Goal: Information Seeking & Learning: Find specific page/section

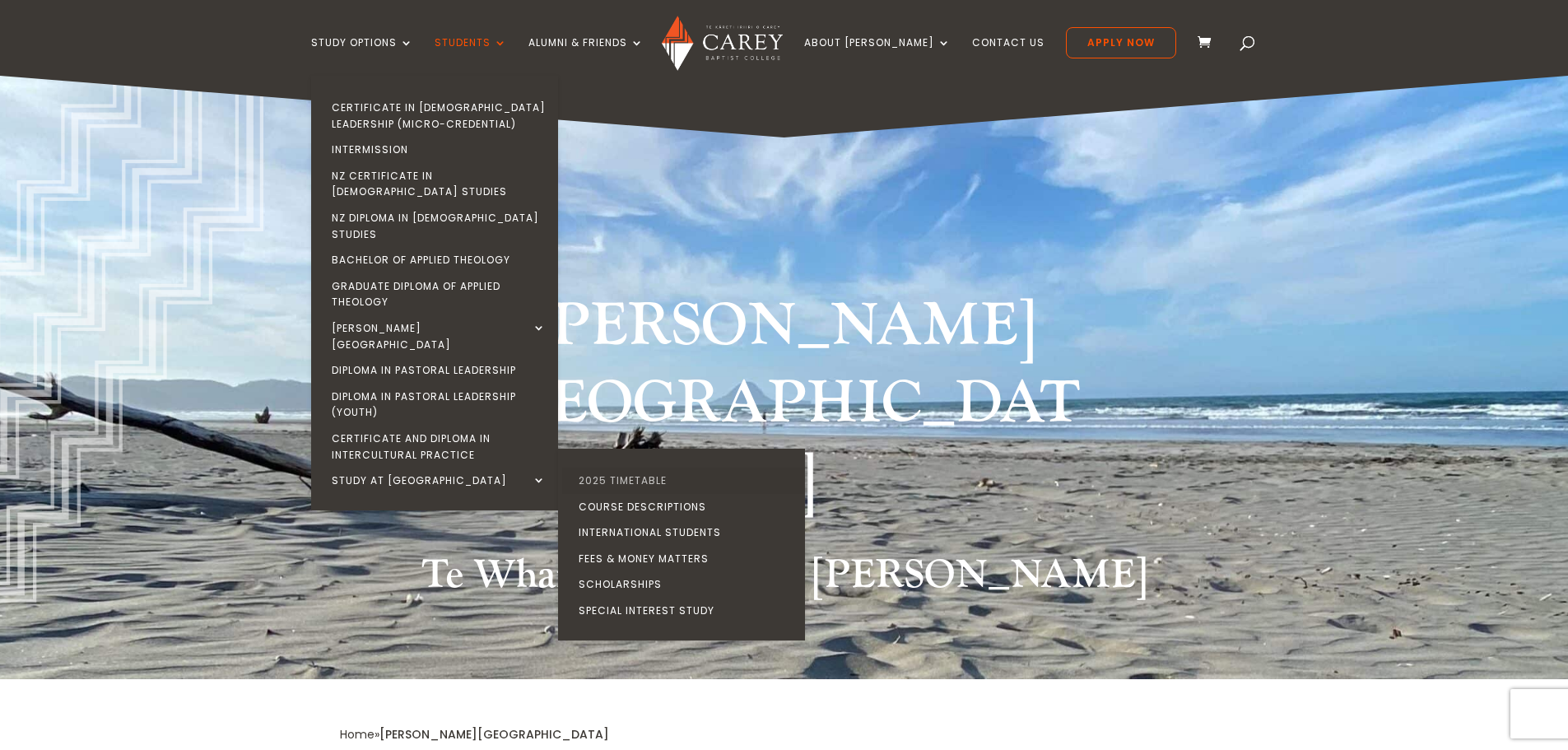
click at [625, 468] on link "2025 Timetable" at bounding box center [686, 481] width 247 height 27
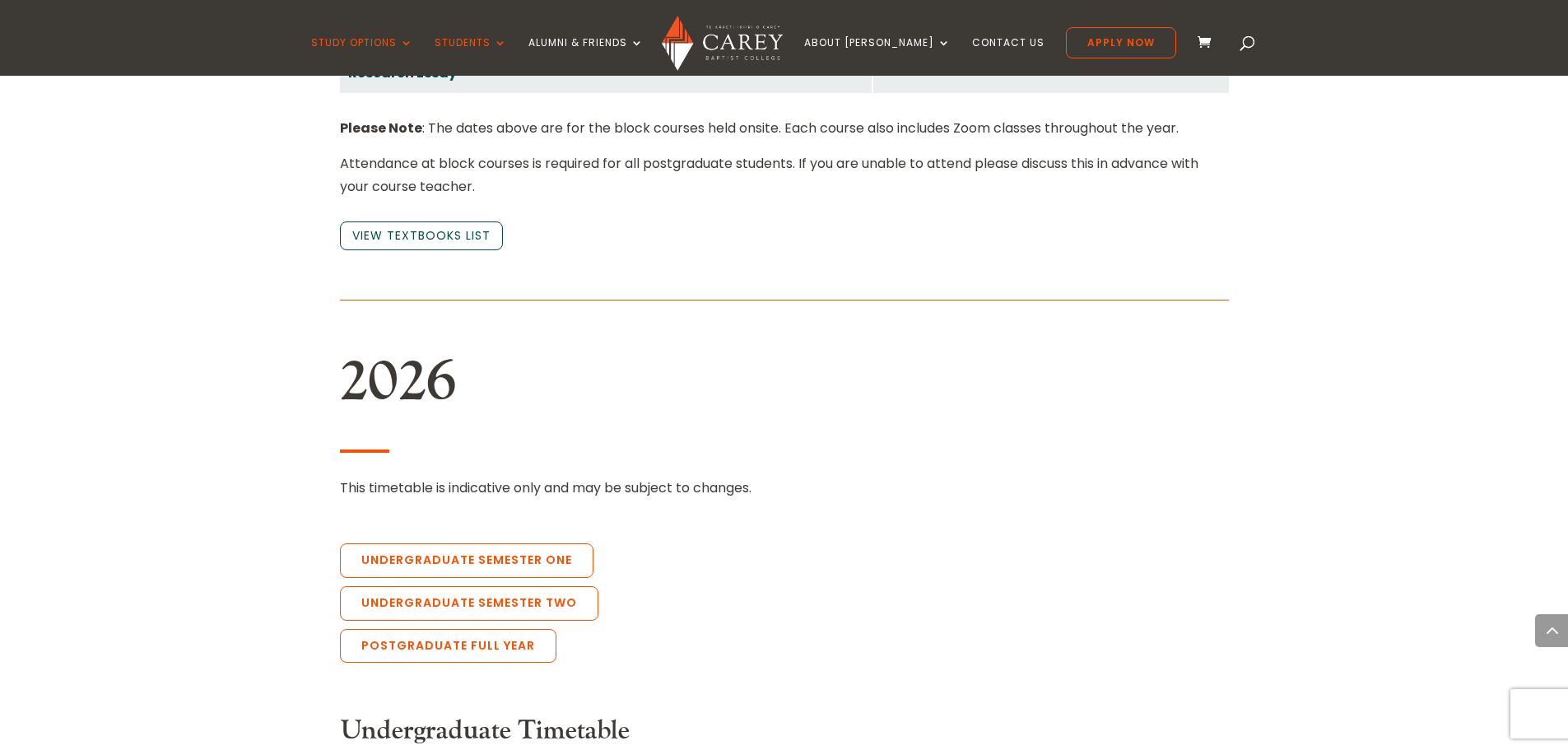
scroll to position [3705, 0]
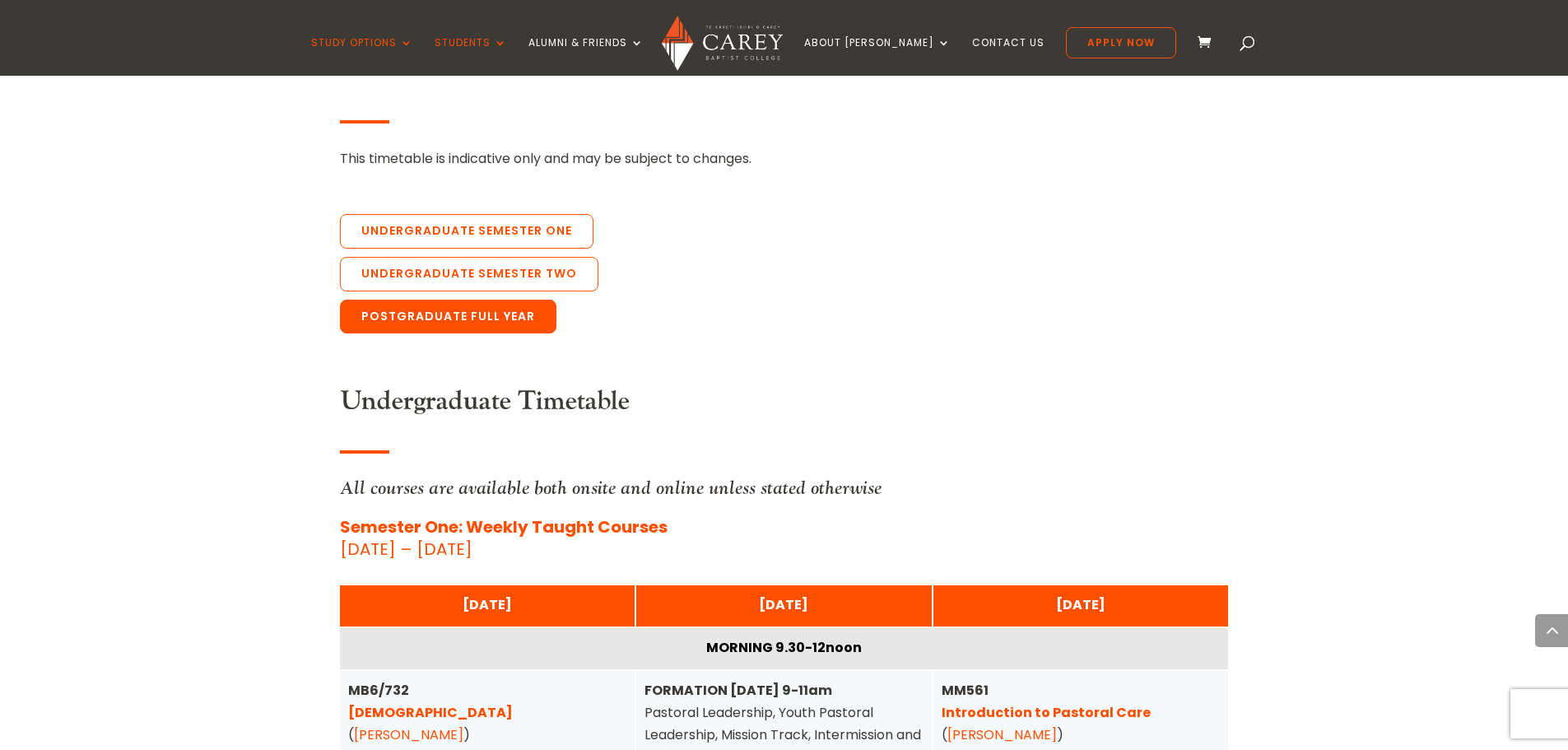
click at [515, 299] on link "Postgraduate Full Year" at bounding box center [449, 317] width 217 height 34
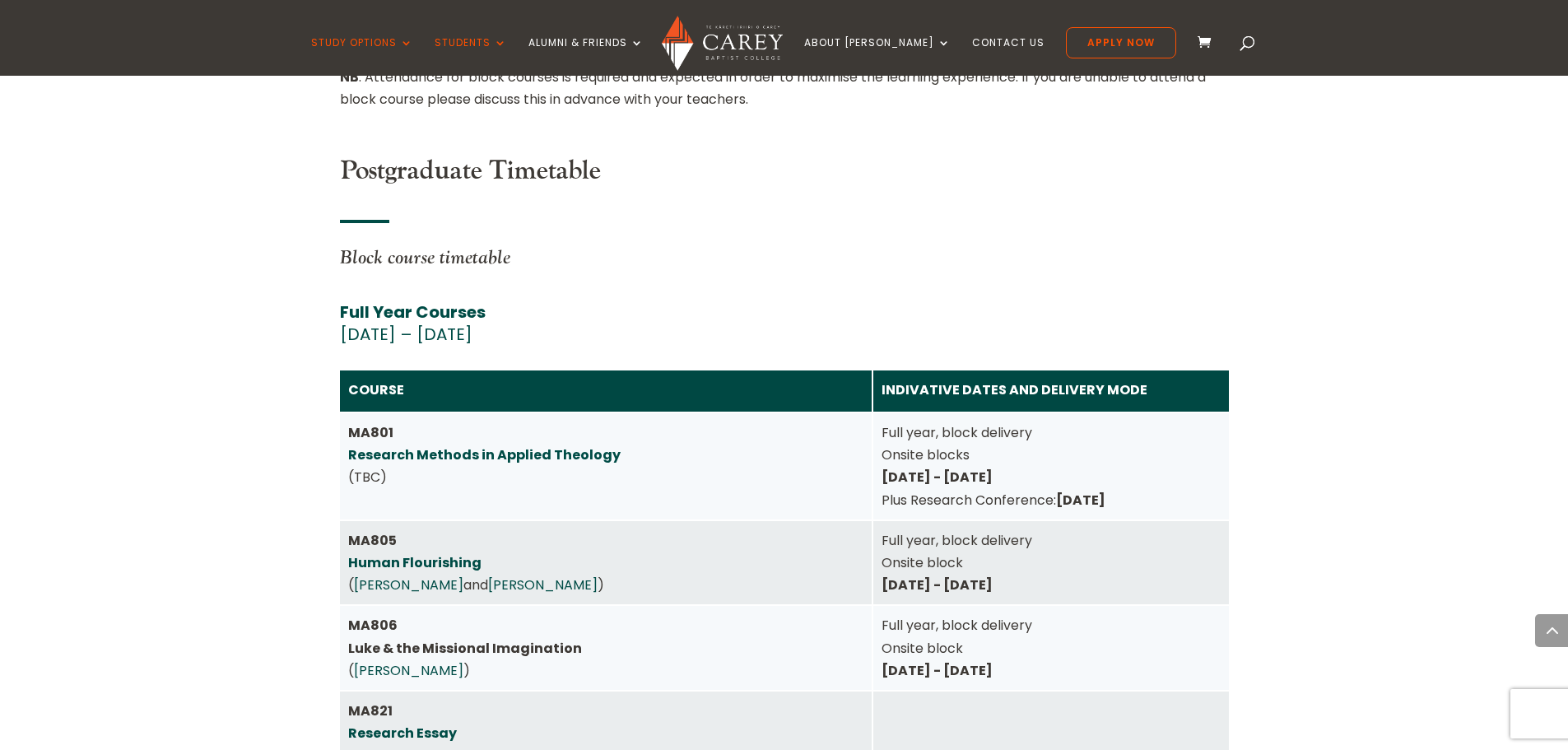
scroll to position [7179, 0]
